Goal: Transaction & Acquisition: Purchase product/service

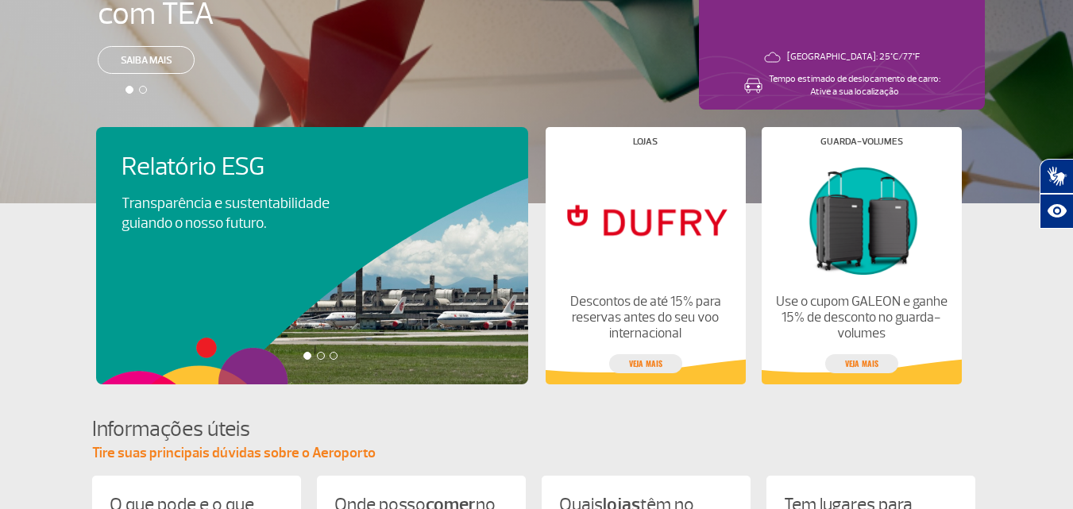
scroll to position [318, 0]
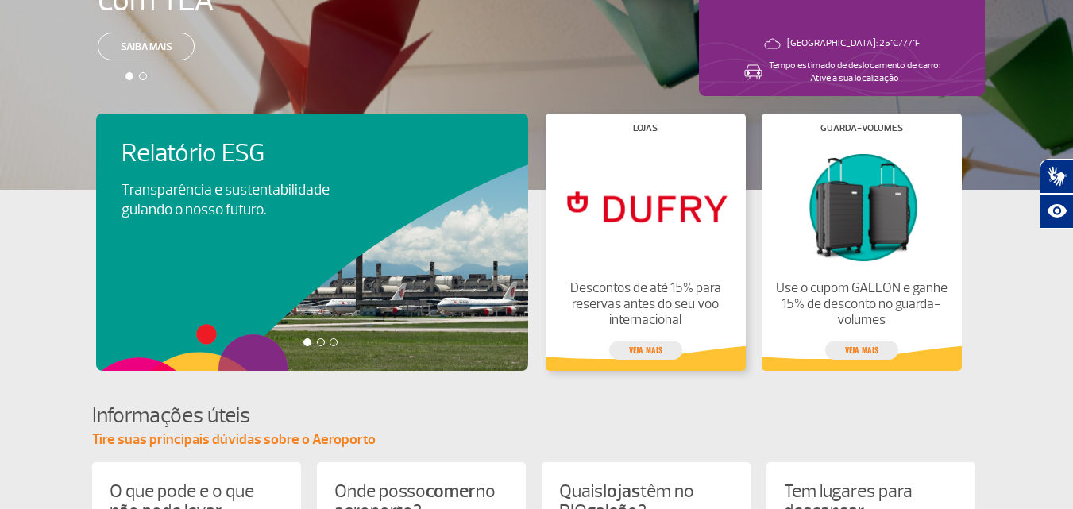
click at [654, 193] on img at bounding box center [644, 206] width 173 height 122
click at [627, 292] on p "Descontos de até 15% para reservas antes do seu voo internacional" at bounding box center [644, 304] width 173 height 48
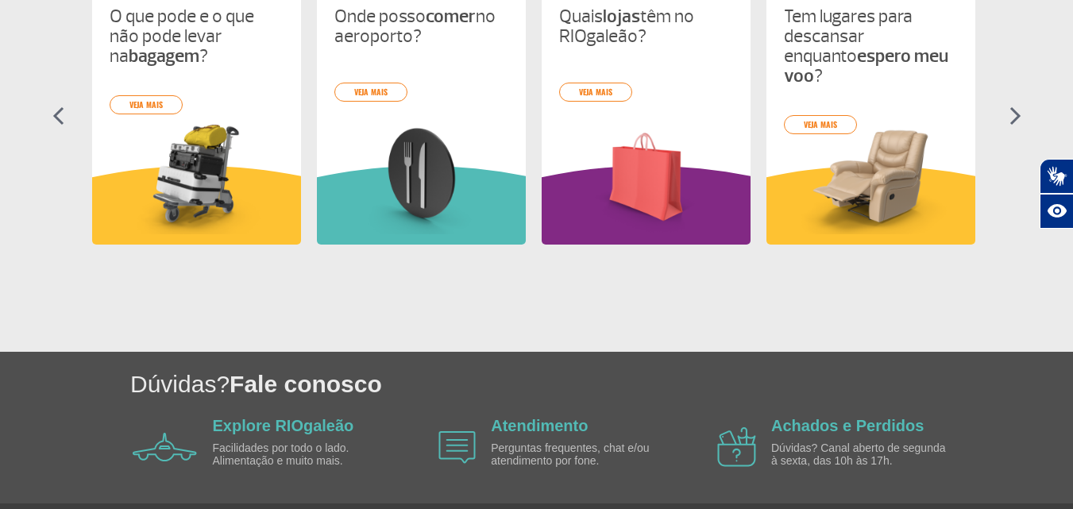
scroll to position [845, 0]
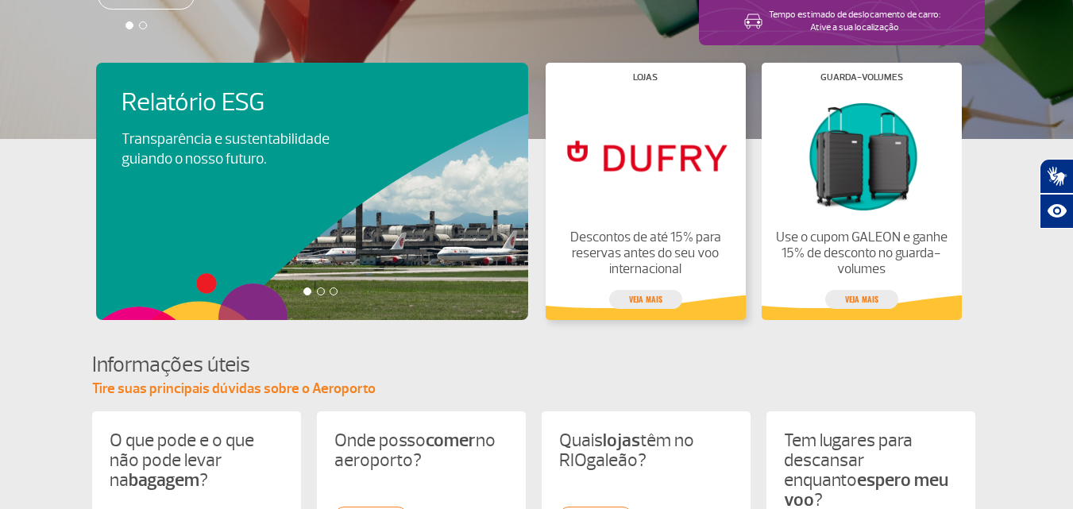
click at [612, 206] on img at bounding box center [644, 156] width 173 height 122
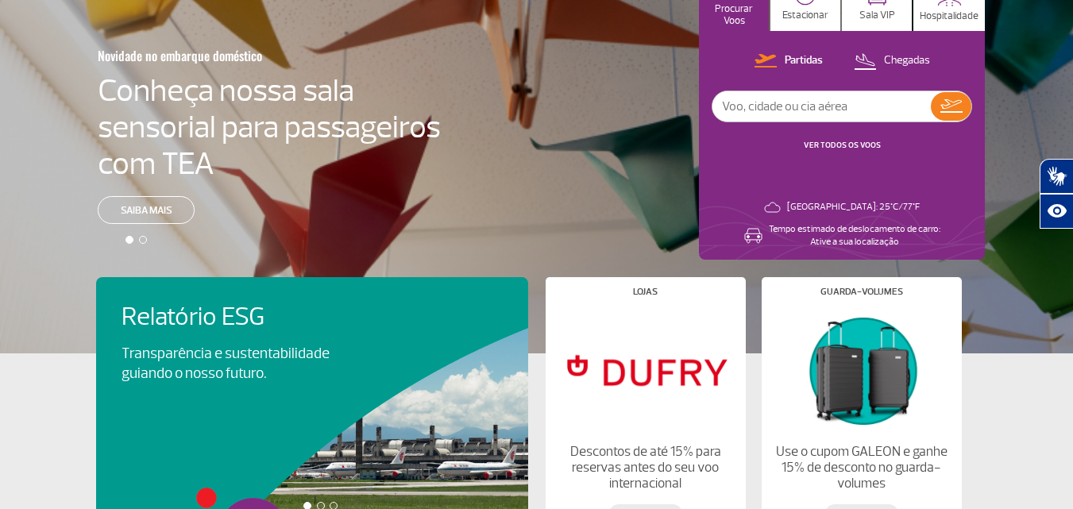
scroll to position [159, 0]
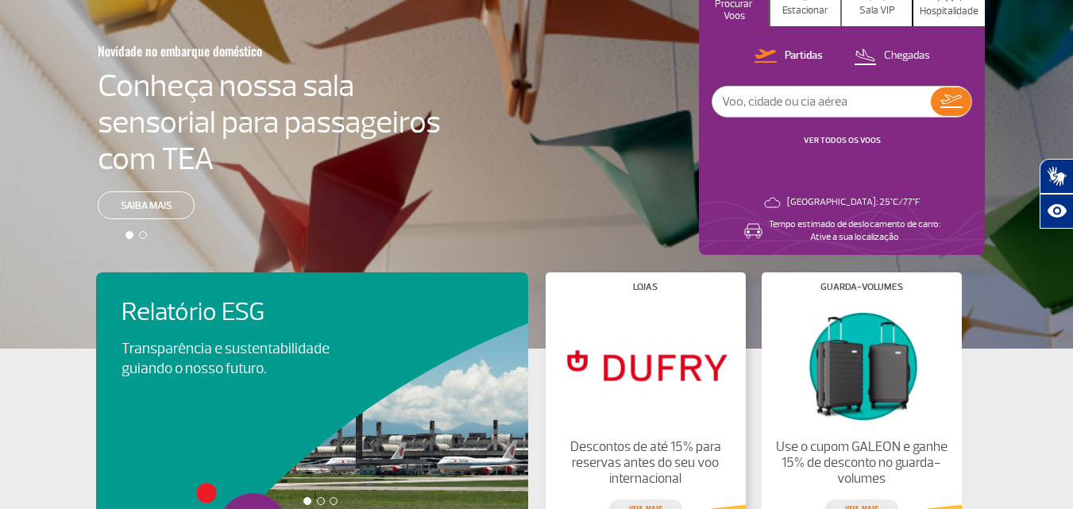
click at [646, 327] on img at bounding box center [644, 365] width 173 height 122
click at [646, 373] on img at bounding box center [644, 365] width 173 height 122
click at [646, 371] on img at bounding box center [644, 365] width 173 height 122
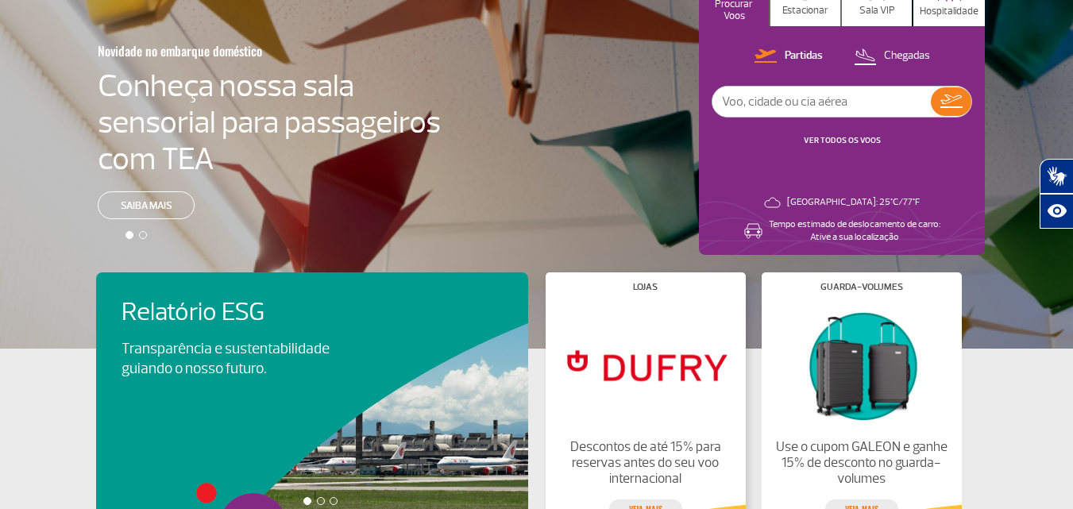
click at [647, 371] on img at bounding box center [644, 365] width 173 height 122
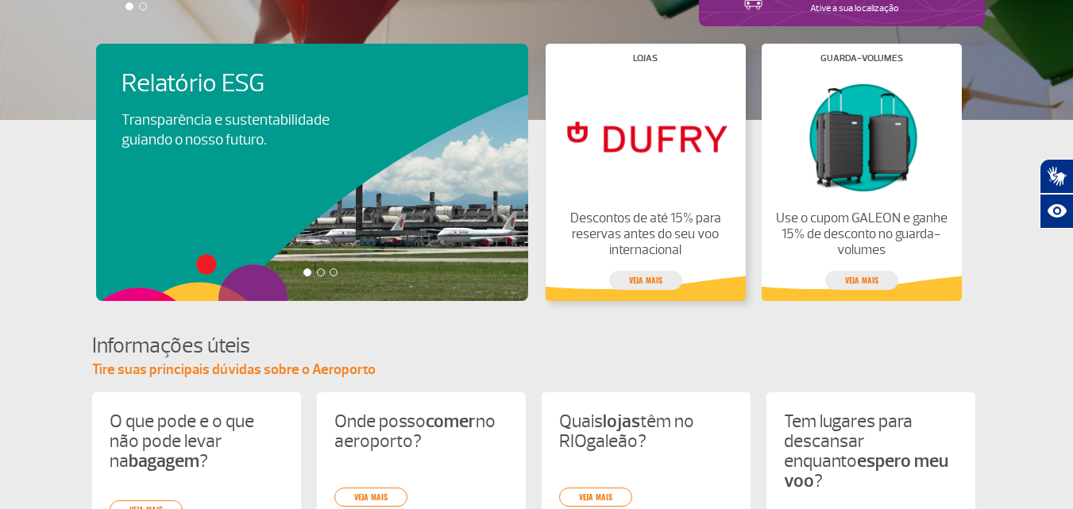
scroll to position [397, 0]
